Goal: Information Seeking & Learning: Learn about a topic

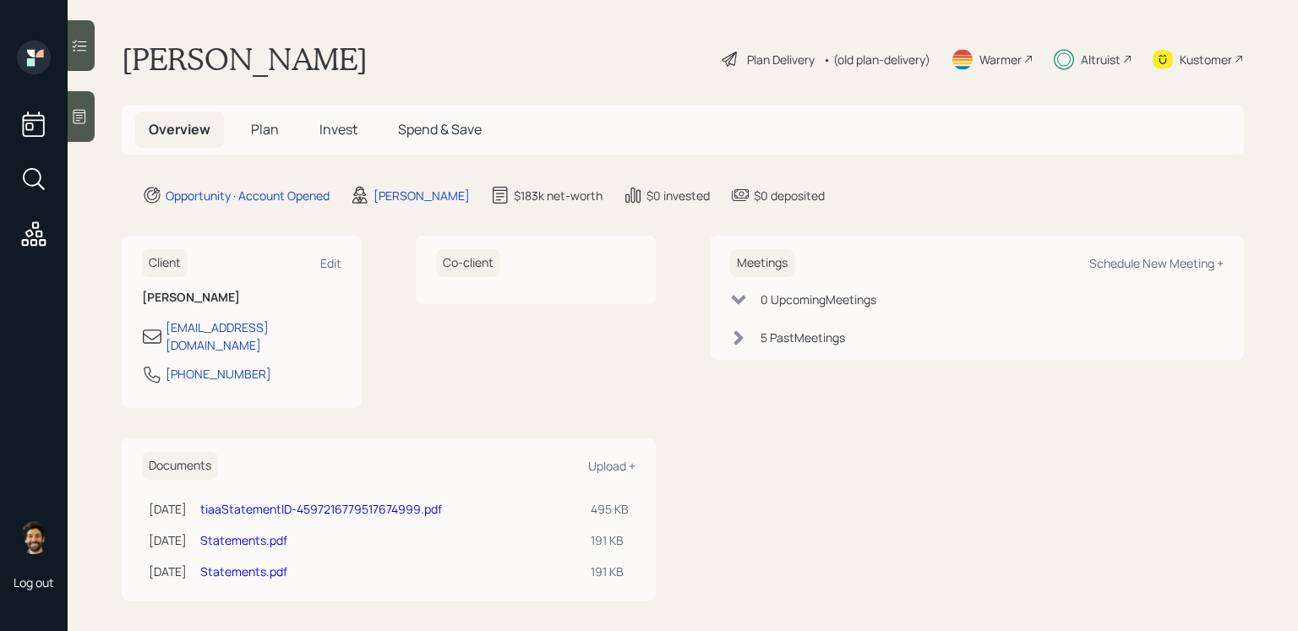
click at [326, 139] on h5 "Invest" at bounding box center [338, 130] width 65 height 36
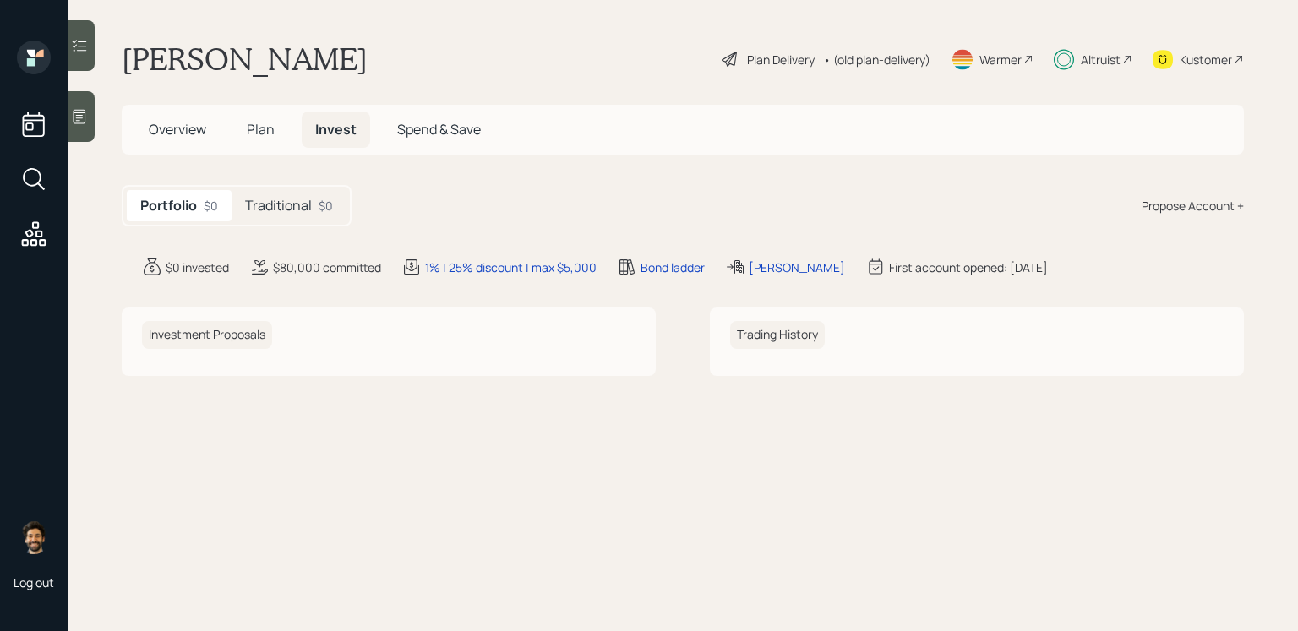
click at [302, 207] on h5 "Traditional" at bounding box center [278, 206] width 67 height 16
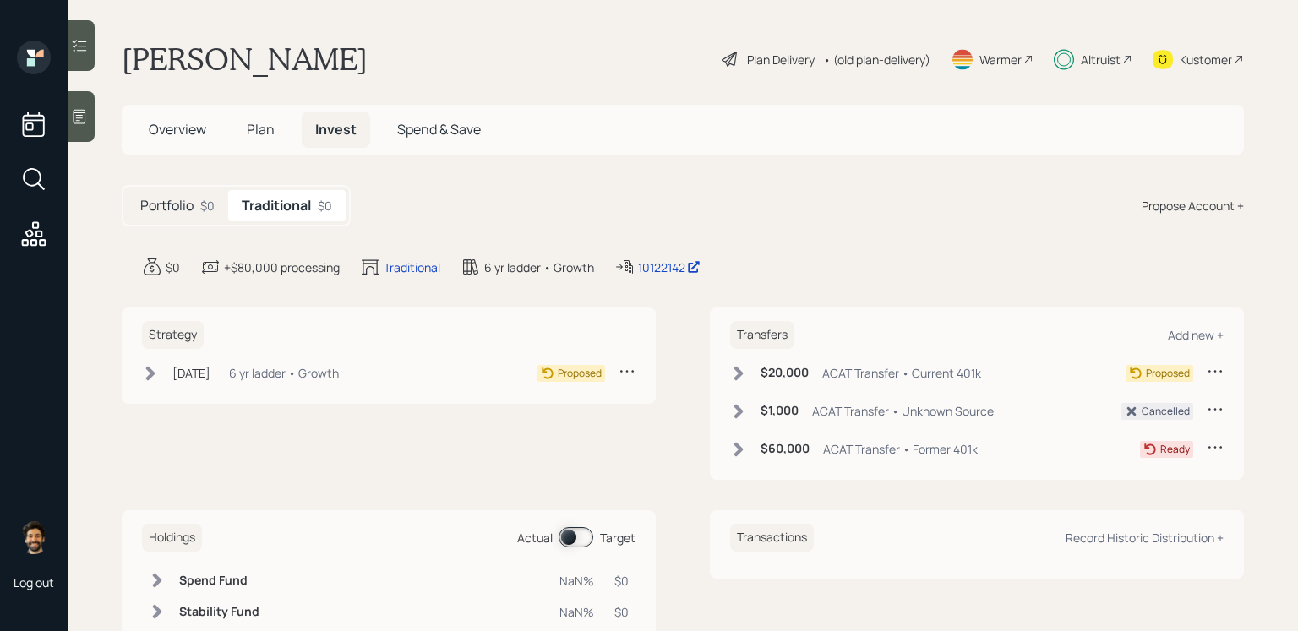
click at [887, 57] on div "• (old plan-delivery)" at bounding box center [876, 60] width 107 height 18
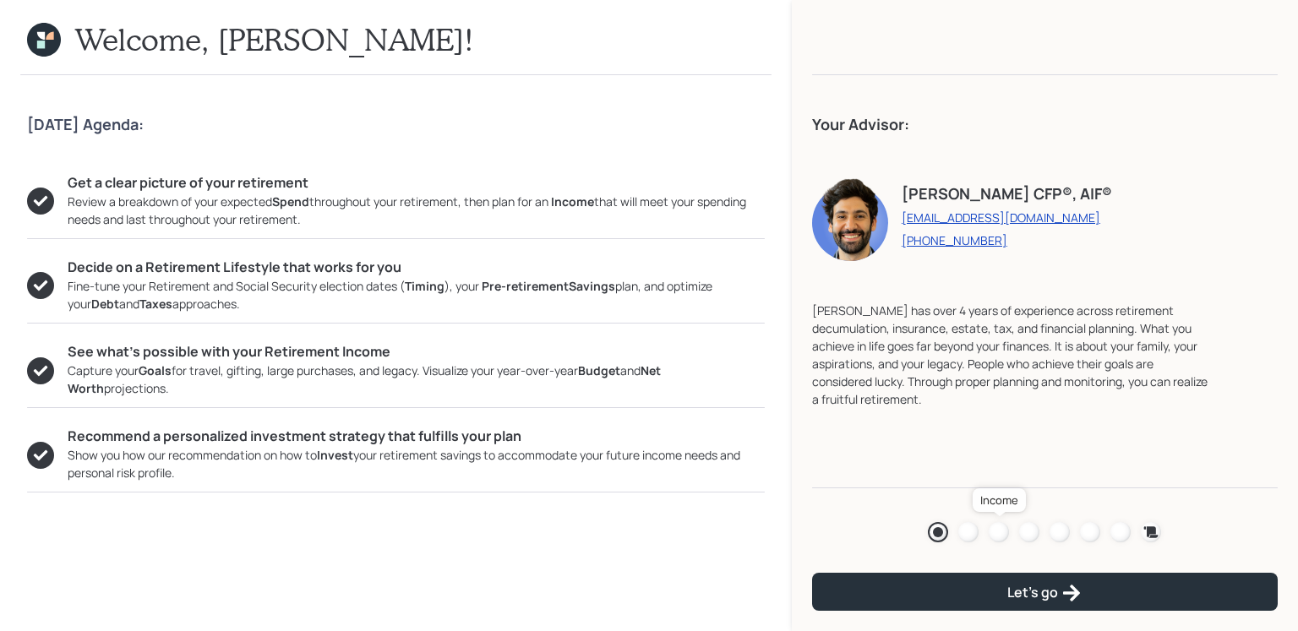
click at [995, 528] on div at bounding box center [999, 532] width 20 height 20
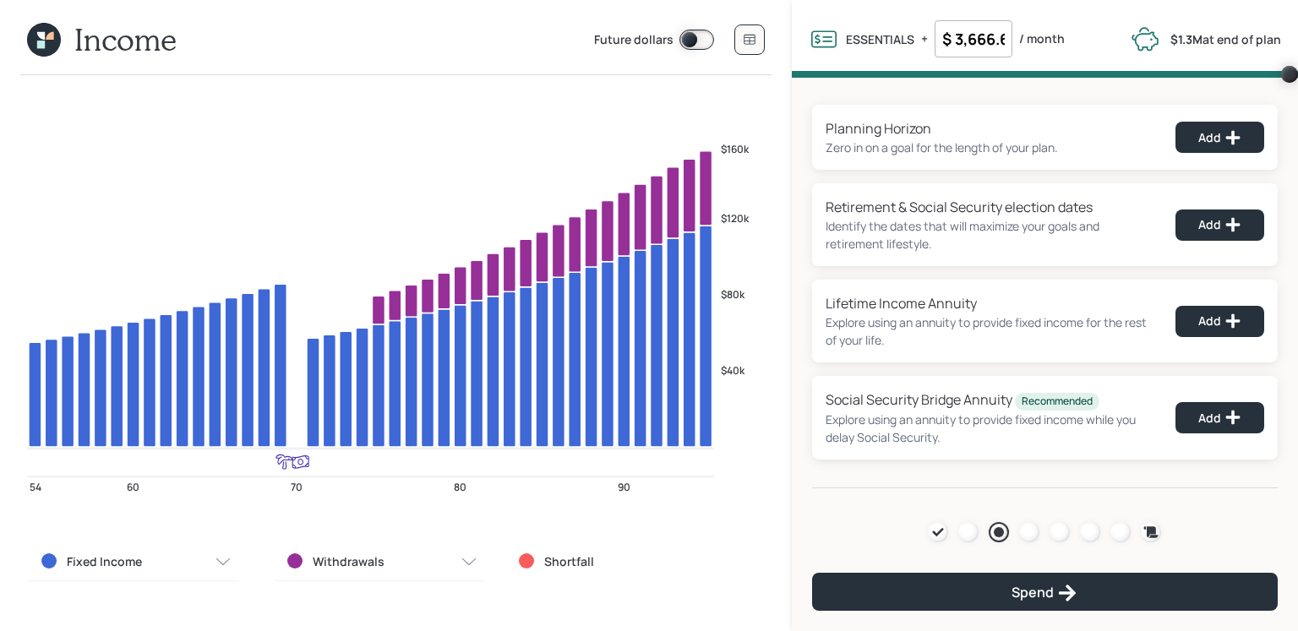
click at [40, 49] on icon at bounding box center [44, 40] width 34 height 34
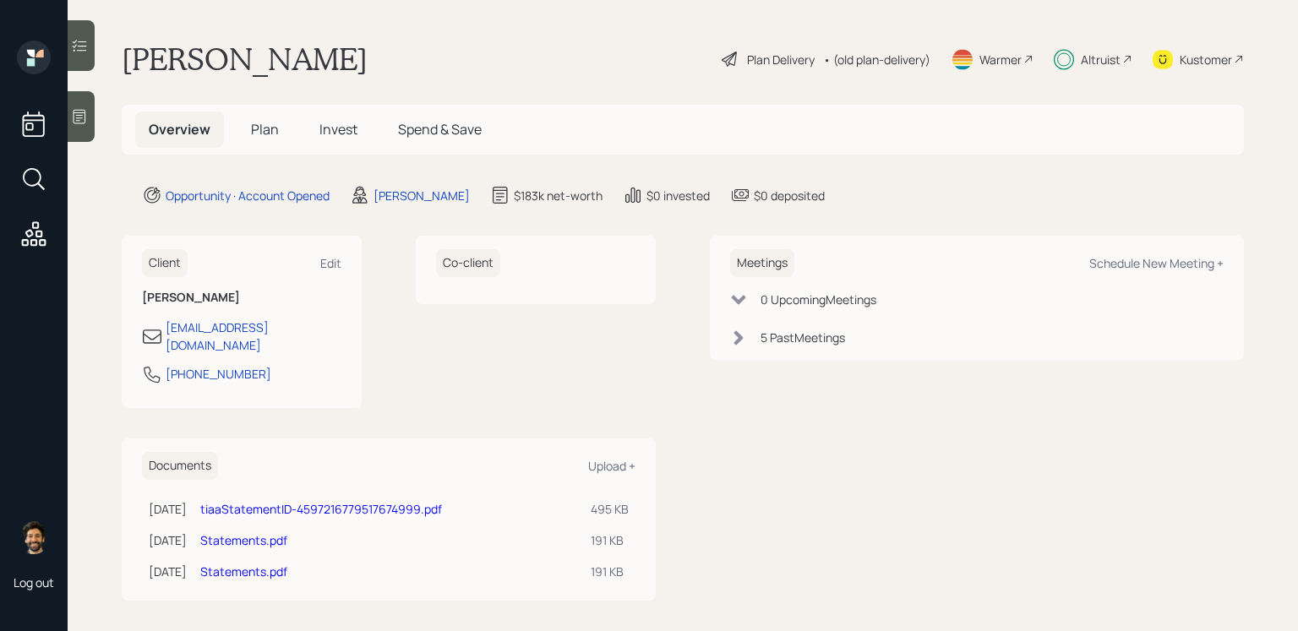
click at [342, 123] on span "Invest" at bounding box center [339, 129] width 38 height 19
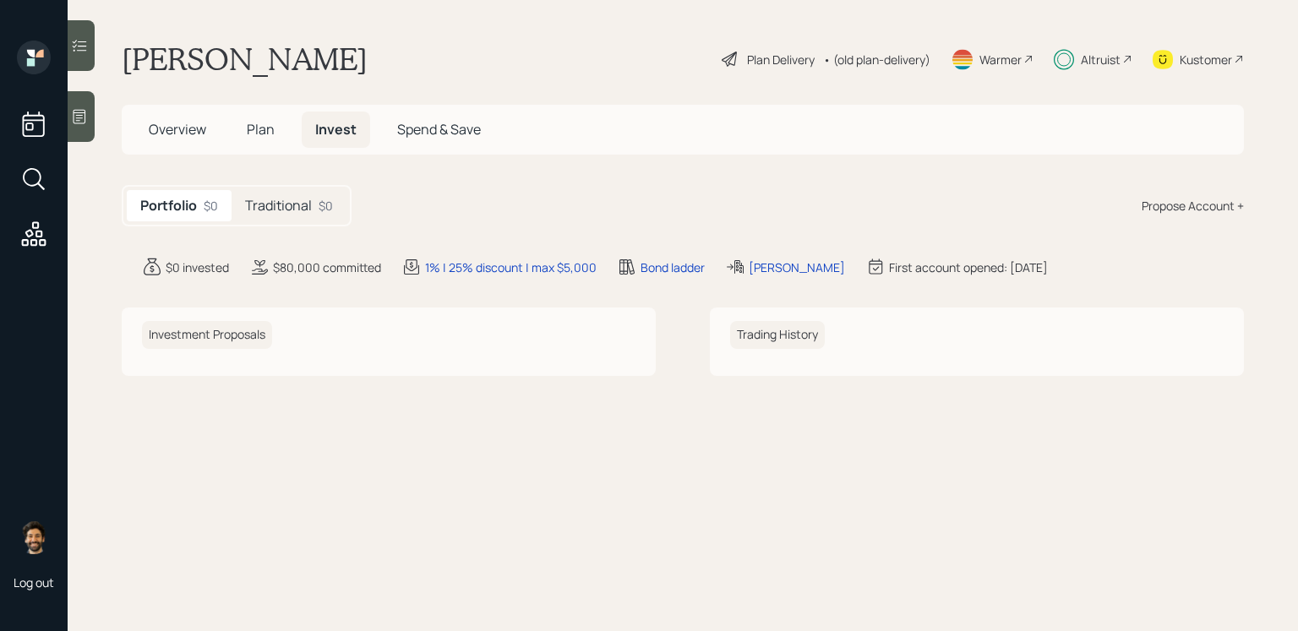
click at [320, 205] on div "$0" at bounding box center [326, 206] width 14 height 18
